Goal: Check status: Check status

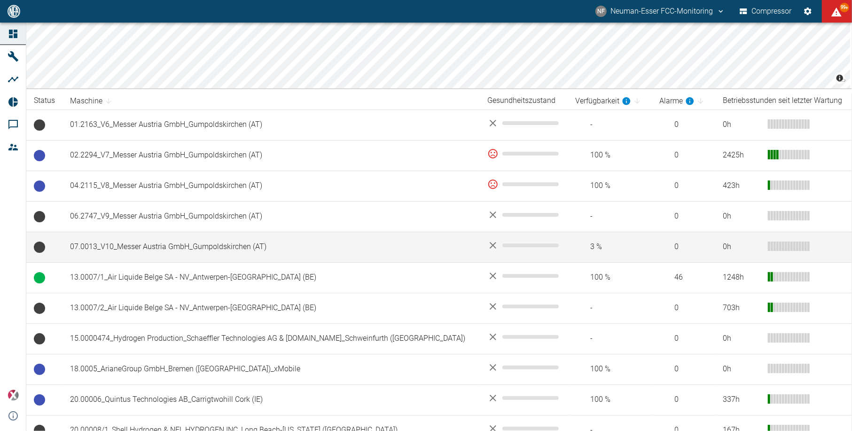
scroll to position [125, 0]
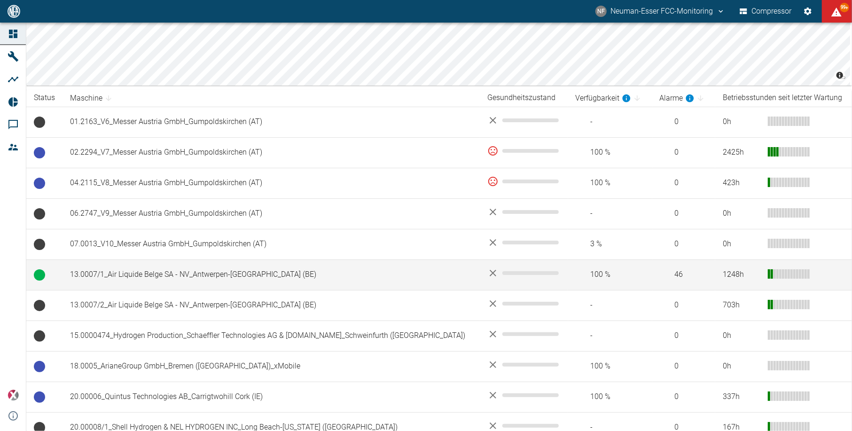
click at [296, 277] on td "13.0007/1_Air Liquide Belge SA - NV_Antwerpen-[GEOGRAPHIC_DATA] (BE)" at bounding box center [272, 275] width 418 height 31
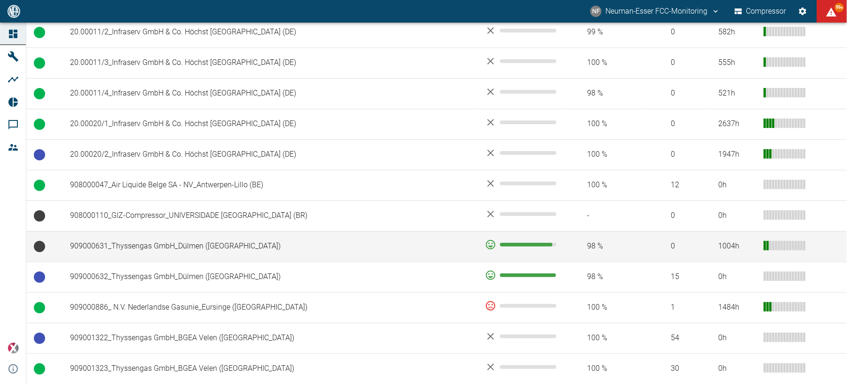
scroll to position [627, 0]
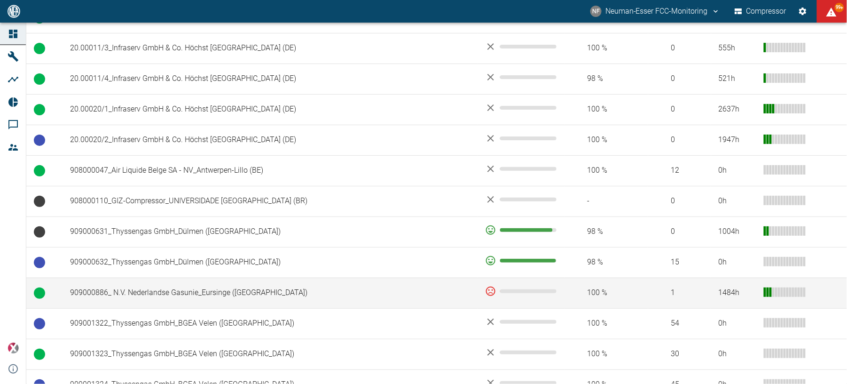
click at [232, 294] on td "909000886_ N.V. Nederlandse Gasunie_Eursinge ([GEOGRAPHIC_DATA])" at bounding box center [270, 292] width 415 height 31
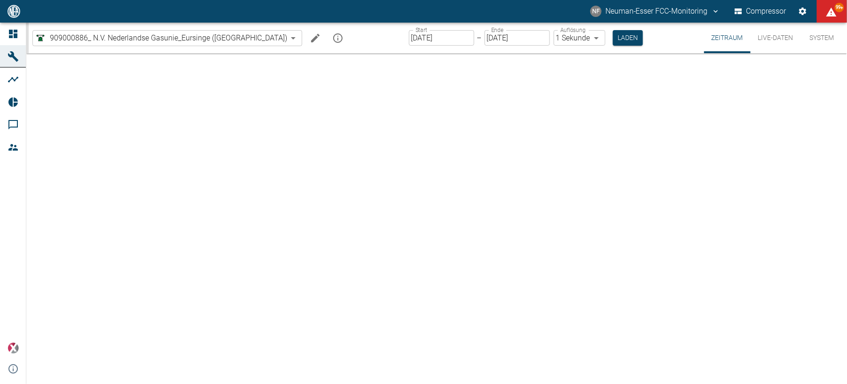
type input "2min"
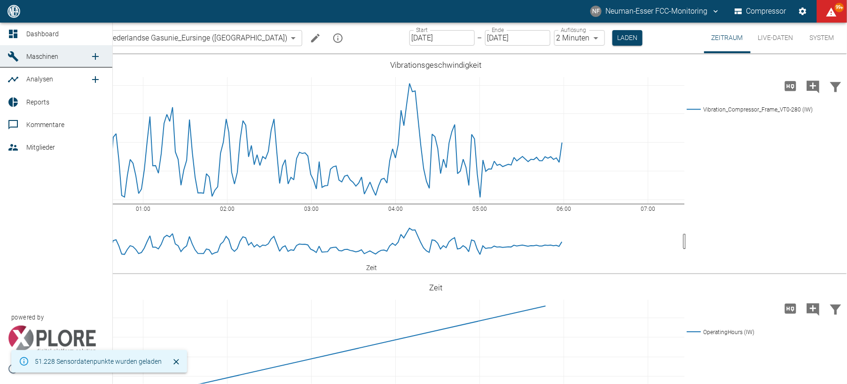
click at [18, 33] on icon at bounding box center [13, 33] width 11 height 11
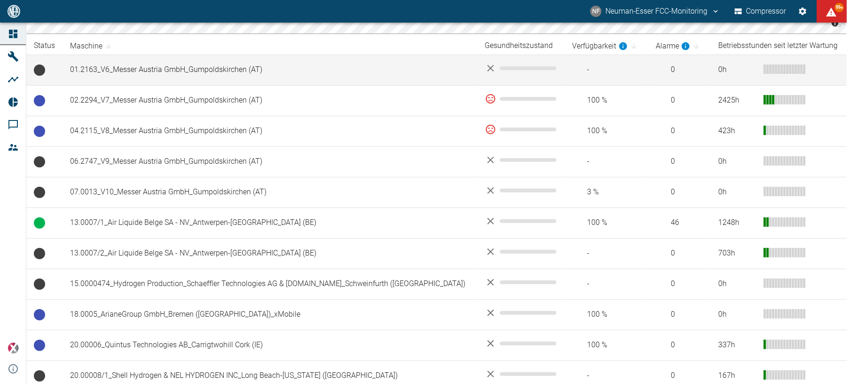
scroll to position [188, 0]
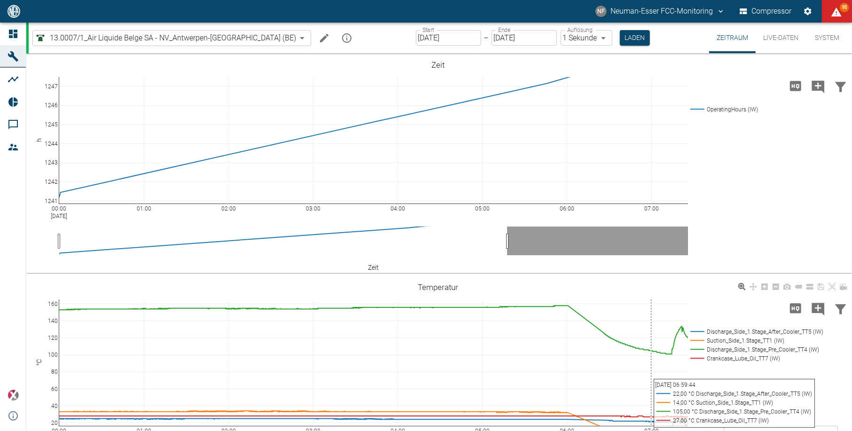
scroll to position [125, 0]
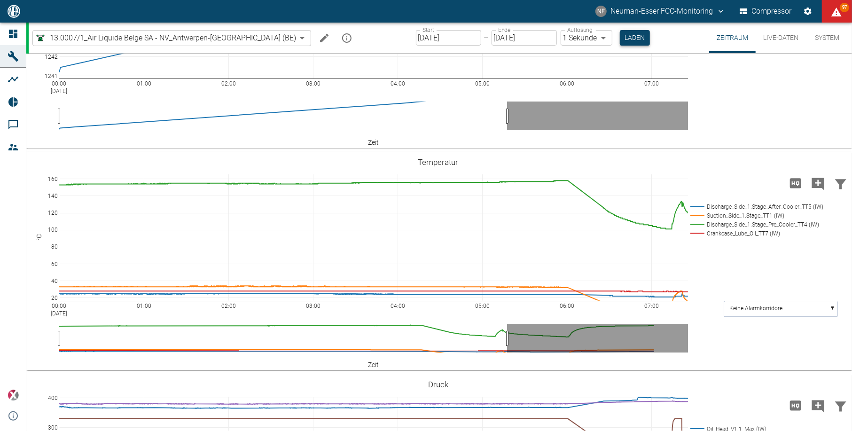
drag, startPoint x: 603, startPoint y: 37, endPoint x: 599, endPoint y: 40, distance: 5.4
click at [620, 37] on button "Laden" at bounding box center [635, 38] width 30 height 16
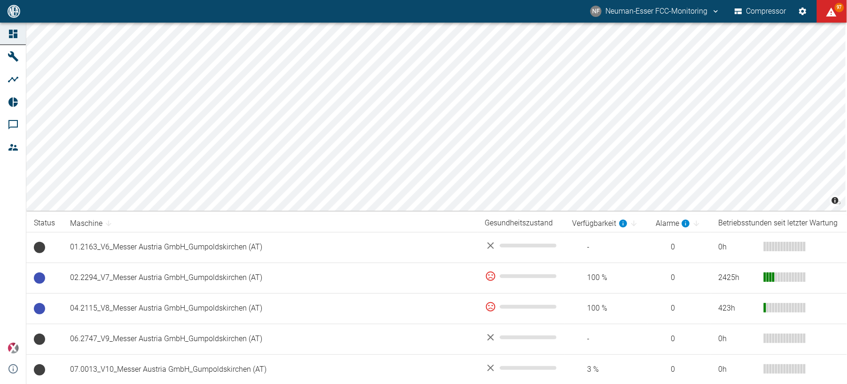
scroll to position [188, 0]
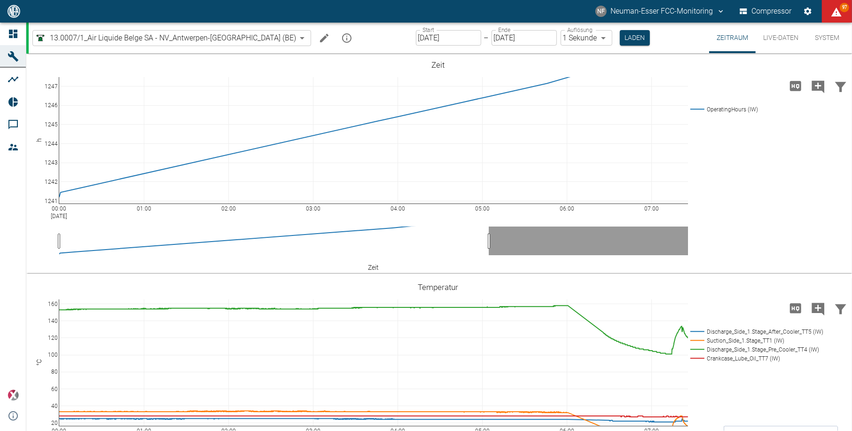
scroll to position [125, 0]
